Goal: Connect with others: Connect with others

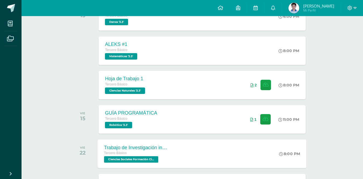
scroll to position [134, 0]
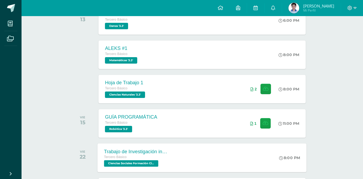
click at [158, 88] on div "Hoja de Trabajo 1 Tercero Básico Ciencias Naturales '3.3' 8:00 PM 2 Hoja de Tra…" at bounding box center [201, 89] width 207 height 28
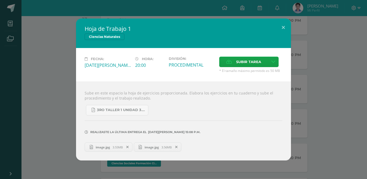
click at [107, 147] on span "image.jpg" at bounding box center [103, 147] width 20 height 4
click at [284, 23] on button at bounding box center [283, 28] width 15 height 18
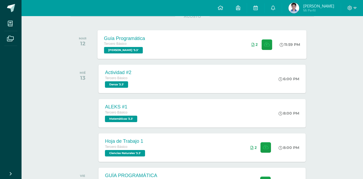
scroll to position [81, 0]
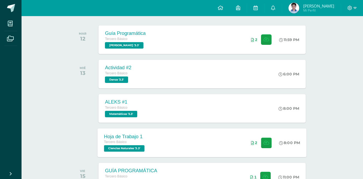
click at [191, 132] on div "Hoja de Trabajo 1 Tercero Básico Ciencias Naturales '3.3' 8:00 PM 2 Hoja de Tra…" at bounding box center [202, 142] width 209 height 29
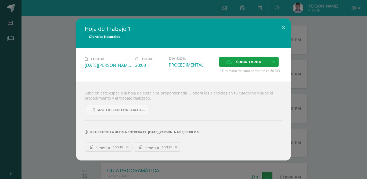
click at [117, 146] on span "3.55MB" at bounding box center [118, 147] width 10 height 4
click at [157, 148] on span "image.jpg" at bounding box center [152, 147] width 20 height 4
click at [282, 28] on button at bounding box center [283, 28] width 15 height 18
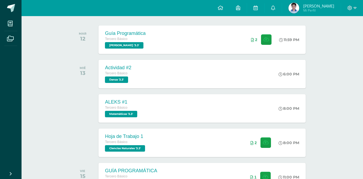
click at [310, 1] on link "Julio Andrés Mi Perfil" at bounding box center [311, 8] width 59 height 16
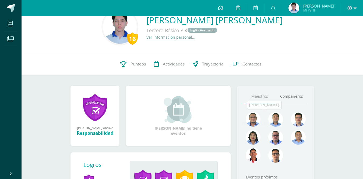
scroll to position [27, 0]
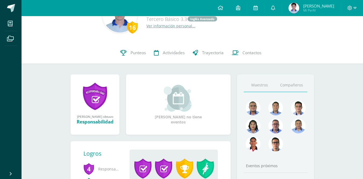
click at [292, 85] on link "Compañeros" at bounding box center [291, 85] width 32 height 14
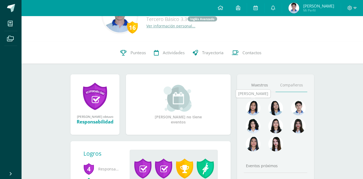
click at [253, 107] on img at bounding box center [252, 108] width 15 height 15
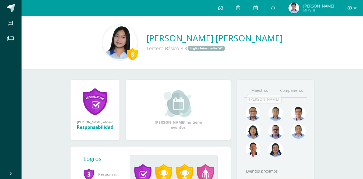
click at [282, 92] on link "Compañeros" at bounding box center [291, 91] width 32 height 14
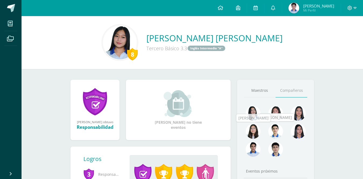
click at [257, 133] on img at bounding box center [252, 131] width 15 height 15
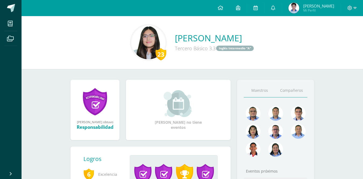
click at [287, 87] on link "Compañeros" at bounding box center [291, 91] width 32 height 14
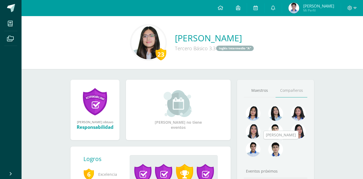
click at [273, 148] on img at bounding box center [275, 149] width 15 height 15
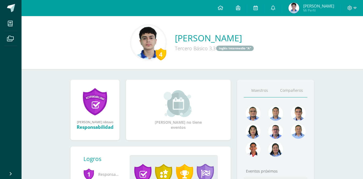
click at [303, 86] on link "Compañeros" at bounding box center [291, 91] width 32 height 14
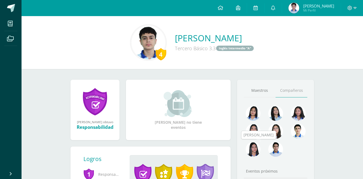
click at [255, 152] on img at bounding box center [252, 149] width 15 height 15
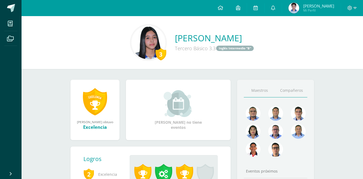
click at [291, 89] on link "Compañeros" at bounding box center [291, 91] width 32 height 14
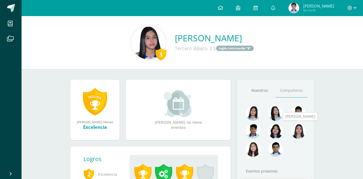
click at [295, 130] on img at bounding box center [297, 131] width 15 height 15
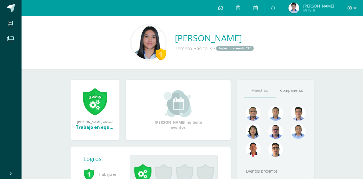
click at [284, 83] on div "Maestros Compañeros Eventos próximos Guía Programática Ago. 13, 2025 Actividad …" at bounding box center [275, 167] width 77 height 175
click at [292, 90] on link "Compañeros" at bounding box center [291, 91] width 32 height 14
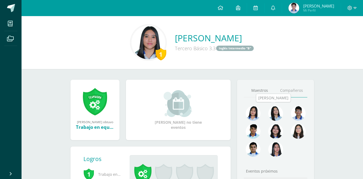
click at [275, 110] on img at bounding box center [275, 113] width 15 height 15
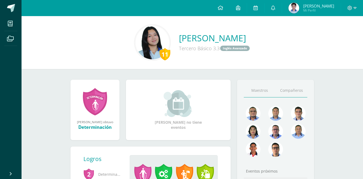
click at [290, 92] on link "Compañeros" at bounding box center [291, 91] width 32 height 14
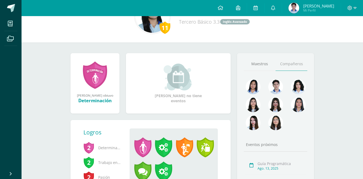
scroll to position [27, 0]
click at [284, 59] on link "Compañeros" at bounding box center [291, 64] width 32 height 14
click at [286, 62] on link "Compañeros" at bounding box center [291, 64] width 32 height 14
click at [286, 63] on link "Compañeros" at bounding box center [291, 64] width 32 height 14
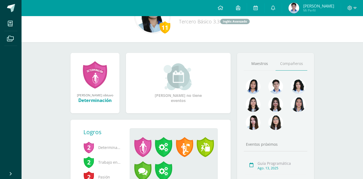
click at [286, 63] on link "Compañeros" at bounding box center [291, 64] width 32 height 14
click at [286, 66] on link "Compañeros" at bounding box center [291, 64] width 32 height 14
click at [285, 60] on link "Compañeros" at bounding box center [291, 64] width 32 height 14
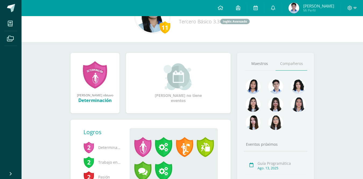
click at [285, 60] on link "Compañeros" at bounding box center [291, 64] width 32 height 14
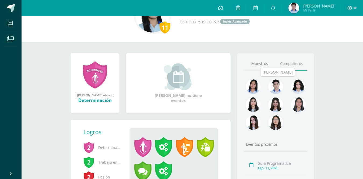
click at [277, 87] on img at bounding box center [275, 86] width 15 height 15
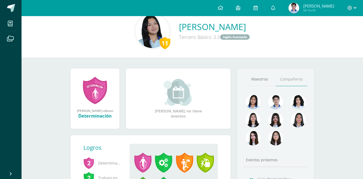
scroll to position [0, 0]
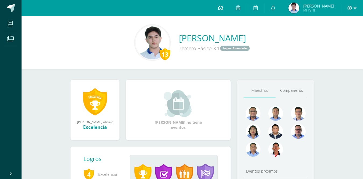
click at [223, 10] on icon at bounding box center [219, 7] width 5 height 5
